Goal: Browse casually: Explore the website without a specific task or goal

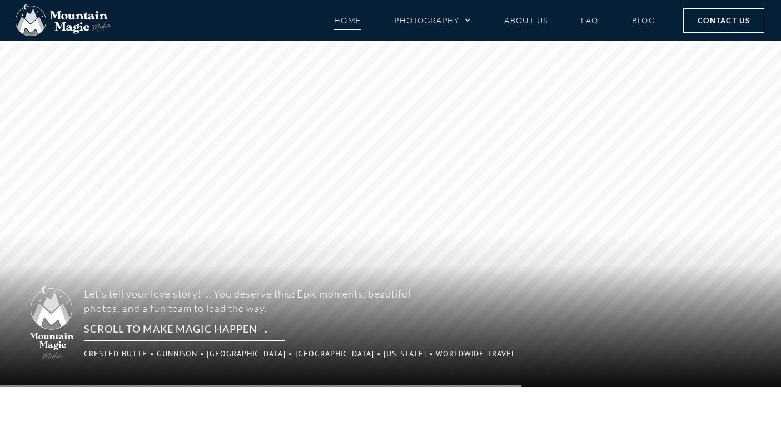
click at [13, 214] on rs-arrow at bounding box center [14, 213] width 28 height 19
click at [179, 354] on p "Crested Butte • Gunnison • [GEOGRAPHIC_DATA] • [GEOGRAPHIC_DATA] • [US_STATE] •…" at bounding box center [250, 353] width 333 height 15
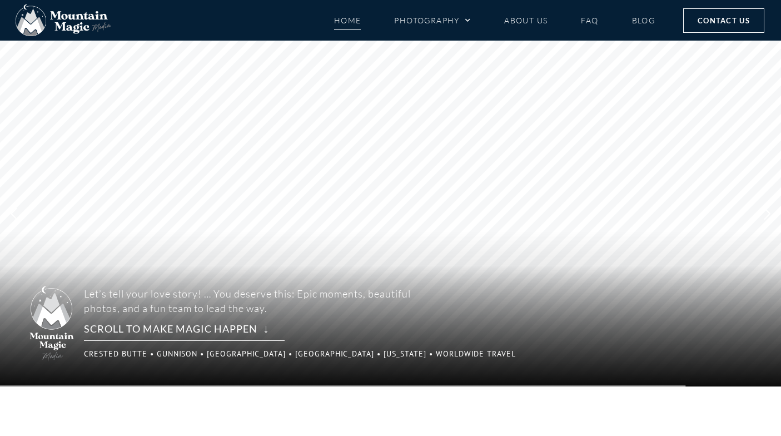
copy rs-module "Crested Butte • Gunnison • [GEOGRAPHIC_DATA] • [GEOGRAPHIC_DATA] • [US_STATE] •…"
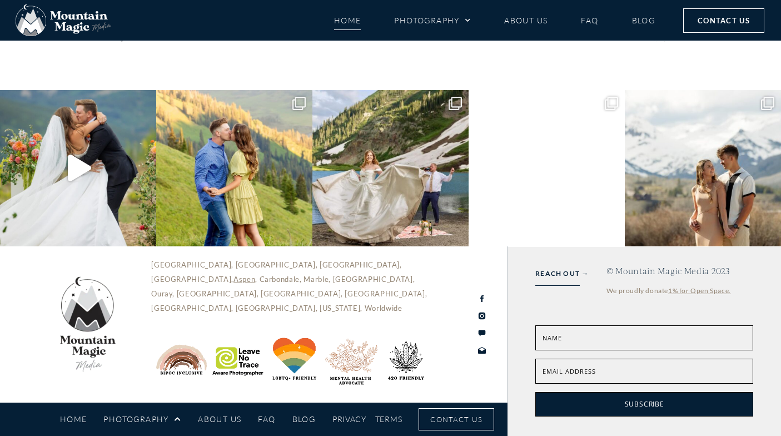
scroll to position [5154, 0]
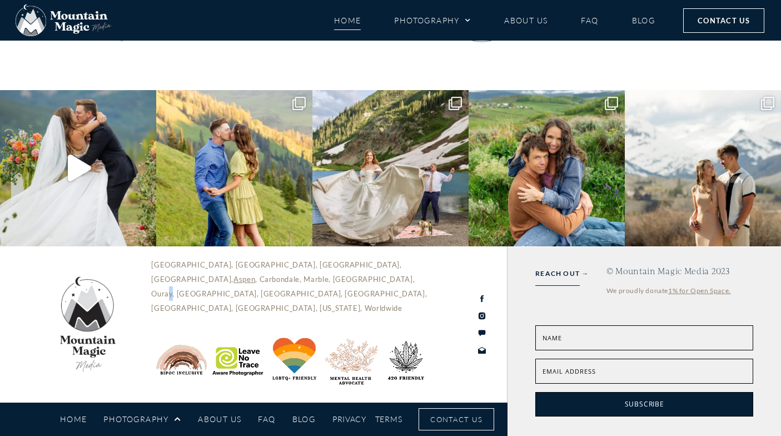
click at [205, 285] on p "[GEOGRAPHIC_DATA], [GEOGRAPHIC_DATA], [GEOGRAPHIC_DATA], [GEOGRAPHIC_DATA], [GE…" at bounding box center [294, 286] width 286 height 58
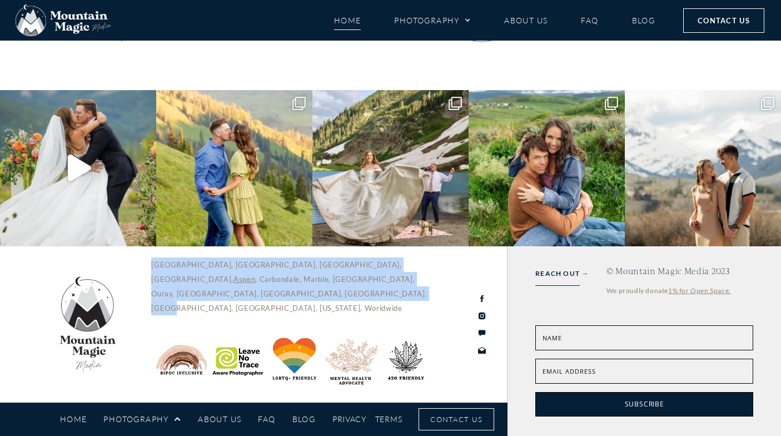
drag, startPoint x: 153, startPoint y: 279, endPoint x: 426, endPoint y: 291, distance: 273.2
click at [426, 291] on p "[GEOGRAPHIC_DATA], [GEOGRAPHIC_DATA], [GEOGRAPHIC_DATA], [GEOGRAPHIC_DATA], [GE…" at bounding box center [294, 286] width 286 height 58
copy p "[GEOGRAPHIC_DATA], [GEOGRAPHIC_DATA], [GEOGRAPHIC_DATA], [GEOGRAPHIC_DATA], [GE…"
click at [235, 343] on img at bounding box center [294, 362] width 286 height 57
click at [299, 350] on img at bounding box center [294, 362] width 286 height 57
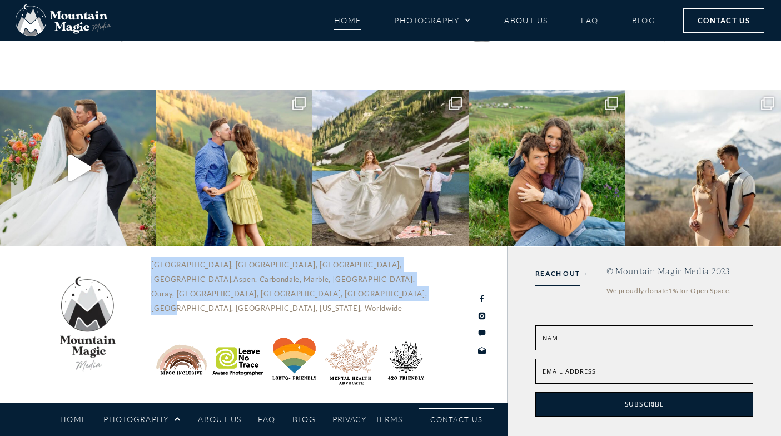
click at [294, 347] on img at bounding box center [294, 362] width 286 height 57
click at [400, 342] on img at bounding box center [294, 362] width 286 height 57
